Goal: Browse casually

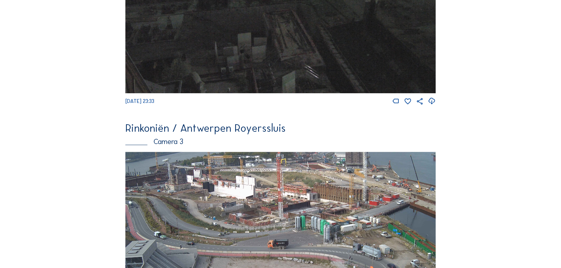
scroll to position [648, 0]
click at [293, 168] on img at bounding box center [280, 239] width 310 height 175
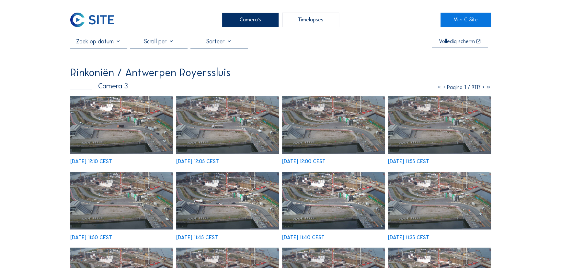
click at [128, 120] on img at bounding box center [121, 125] width 103 height 58
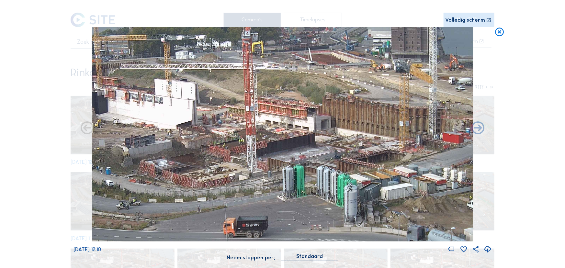
drag, startPoint x: 332, startPoint y: 49, endPoint x: 325, endPoint y: 147, distance: 98.7
click at [325, 147] on img at bounding box center [283, 134] width 382 height 214
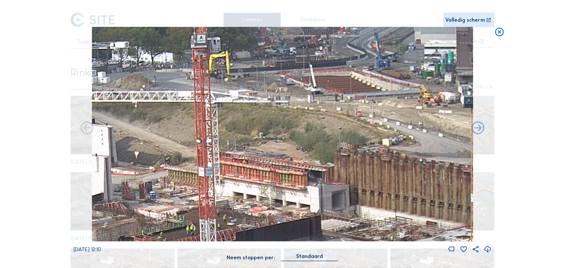
drag, startPoint x: 311, startPoint y: 34, endPoint x: 314, endPoint y: 159, distance: 125.1
click at [314, 159] on img at bounding box center [283, 134] width 382 height 214
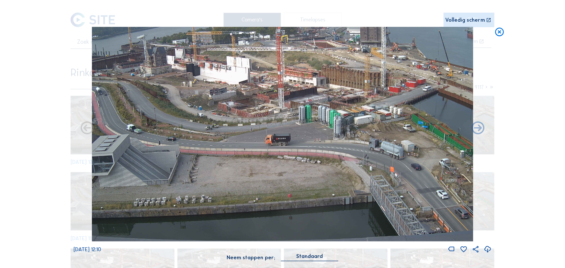
click at [500, 31] on icon at bounding box center [500, 32] width 10 height 11
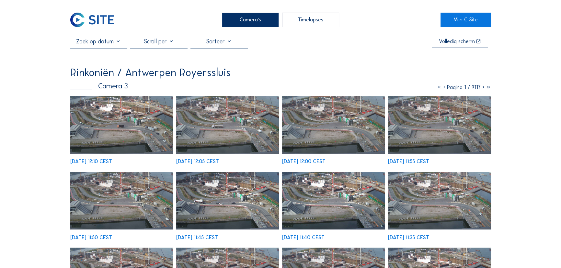
click at [101, 19] on img at bounding box center [92, 20] width 44 height 15
